Goal: Task Accomplishment & Management: Use online tool/utility

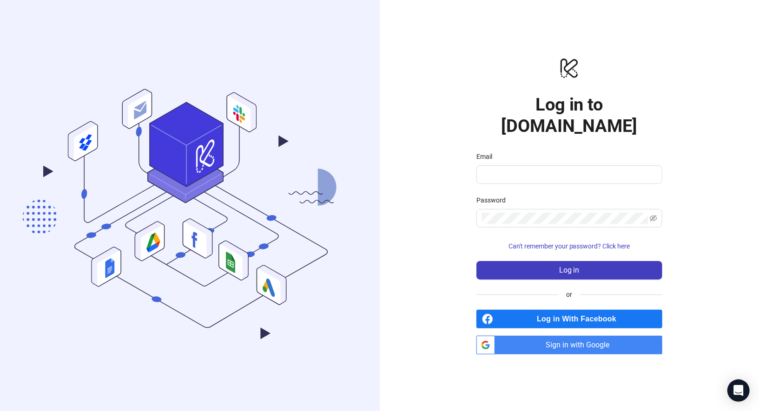
click at [607, 336] on span "Sign in with Google" at bounding box center [581, 345] width 164 height 19
click at [594, 336] on span "Sign in with Google" at bounding box center [581, 345] width 164 height 19
click at [587, 336] on span "Sign in with Google" at bounding box center [581, 345] width 164 height 19
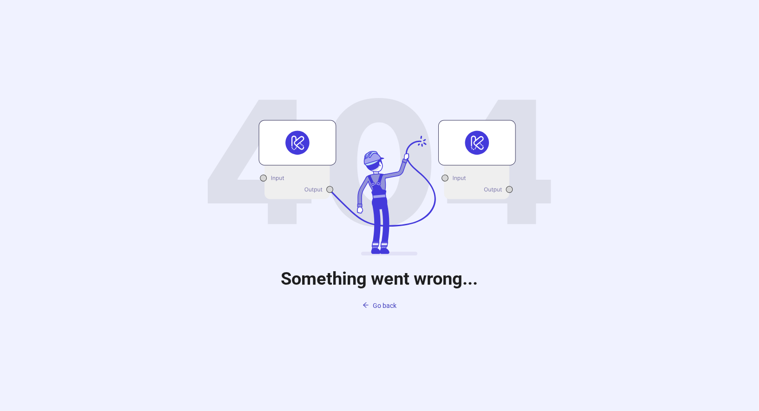
click at [384, 297] on div "Something went wrong... Go back" at bounding box center [379, 205] width 759 height 411
click at [384, 304] on span "Go back" at bounding box center [385, 305] width 24 height 7
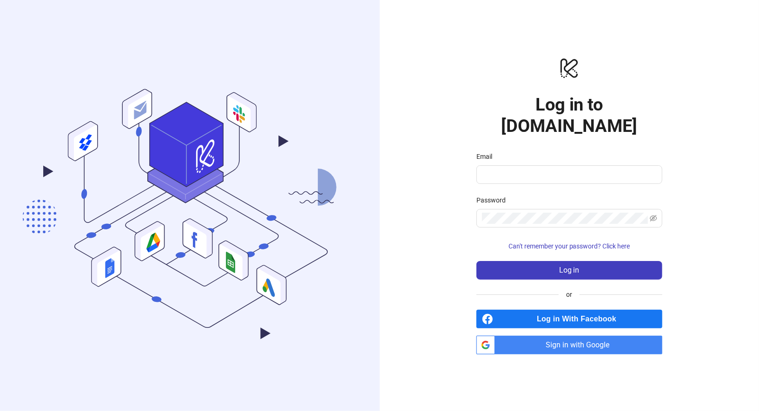
click at [554, 339] on span "Sign in with Google" at bounding box center [581, 345] width 164 height 19
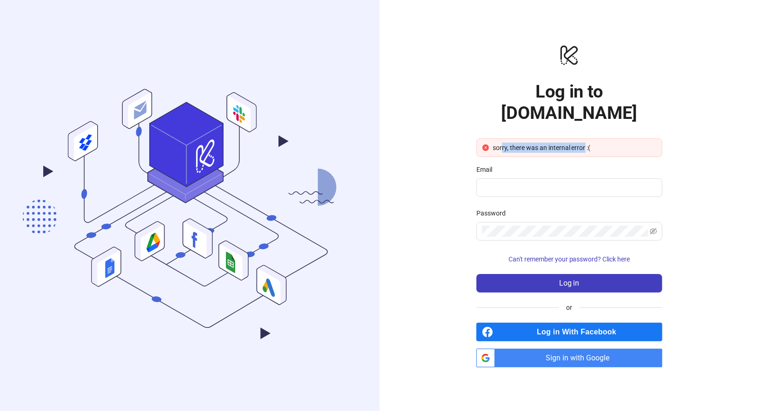
drag, startPoint x: 501, startPoint y: 141, endPoint x: 587, endPoint y: 139, distance: 85.6
click at [587, 143] on div "sorry, there was an internal error :(" at bounding box center [575, 148] width 164 height 10
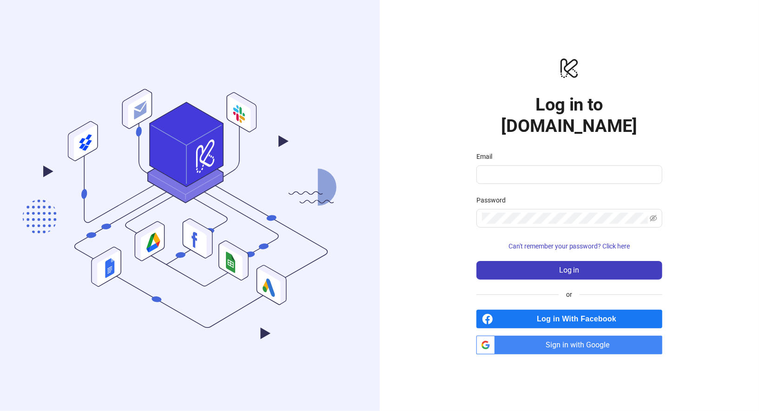
click at [607, 336] on span "Sign in with Google" at bounding box center [581, 345] width 164 height 19
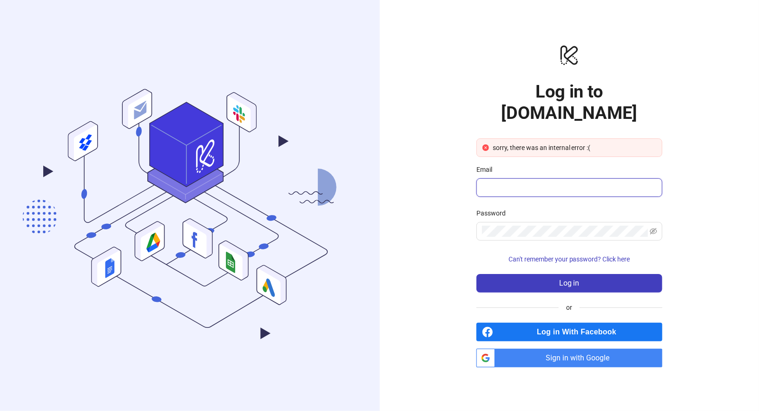
click at [565, 182] on input "Email" at bounding box center [568, 187] width 173 height 11
type input "**********"
click at [558, 227] on span at bounding box center [569, 231] width 186 height 19
click at [476, 274] on button "Log in" at bounding box center [569, 283] width 186 height 19
click at [456, 218] on div "**********" at bounding box center [570, 205] width 380 height 411
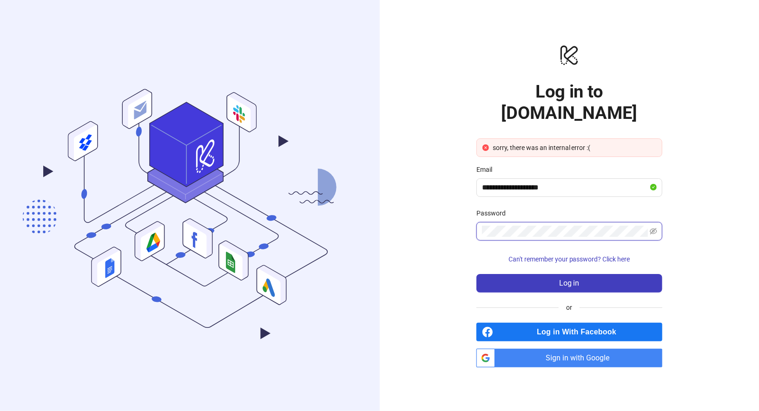
click at [476, 274] on button "Log in" at bounding box center [569, 283] width 186 height 19
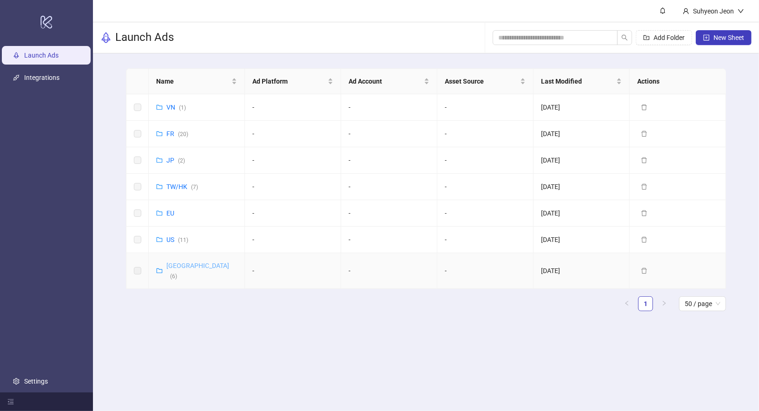
click at [177, 264] on link "Korea ( 6 )" at bounding box center [197, 271] width 63 height 18
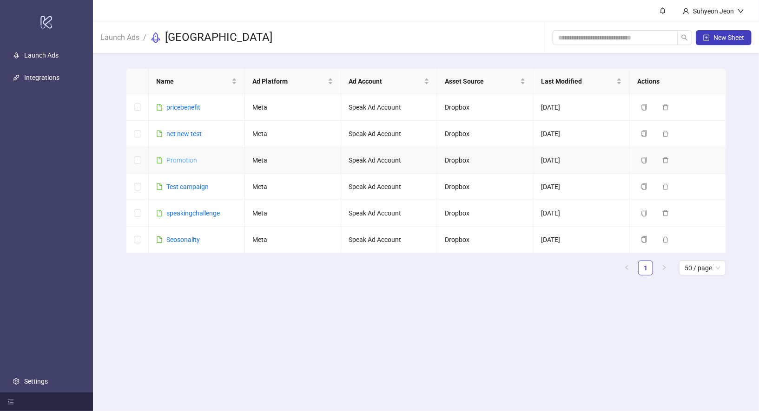
click at [185, 160] on link "Promotion" at bounding box center [181, 160] width 31 height 7
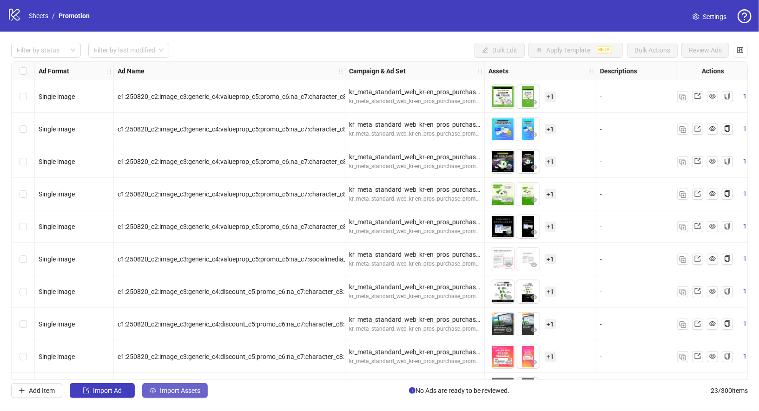
click at [174, 390] on span "Import Assets" at bounding box center [180, 390] width 40 height 7
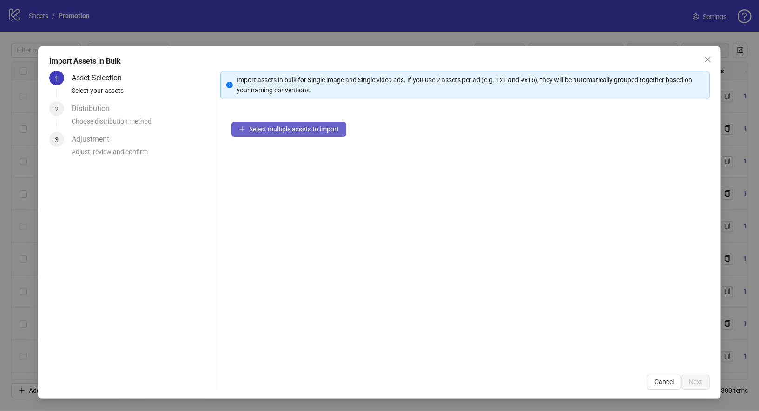
click at [277, 128] on span "Select multiple assets to import" at bounding box center [294, 128] width 90 height 7
click at [712, 59] on span "Close" at bounding box center [707, 59] width 15 height 7
